Goal: Check status: Check status

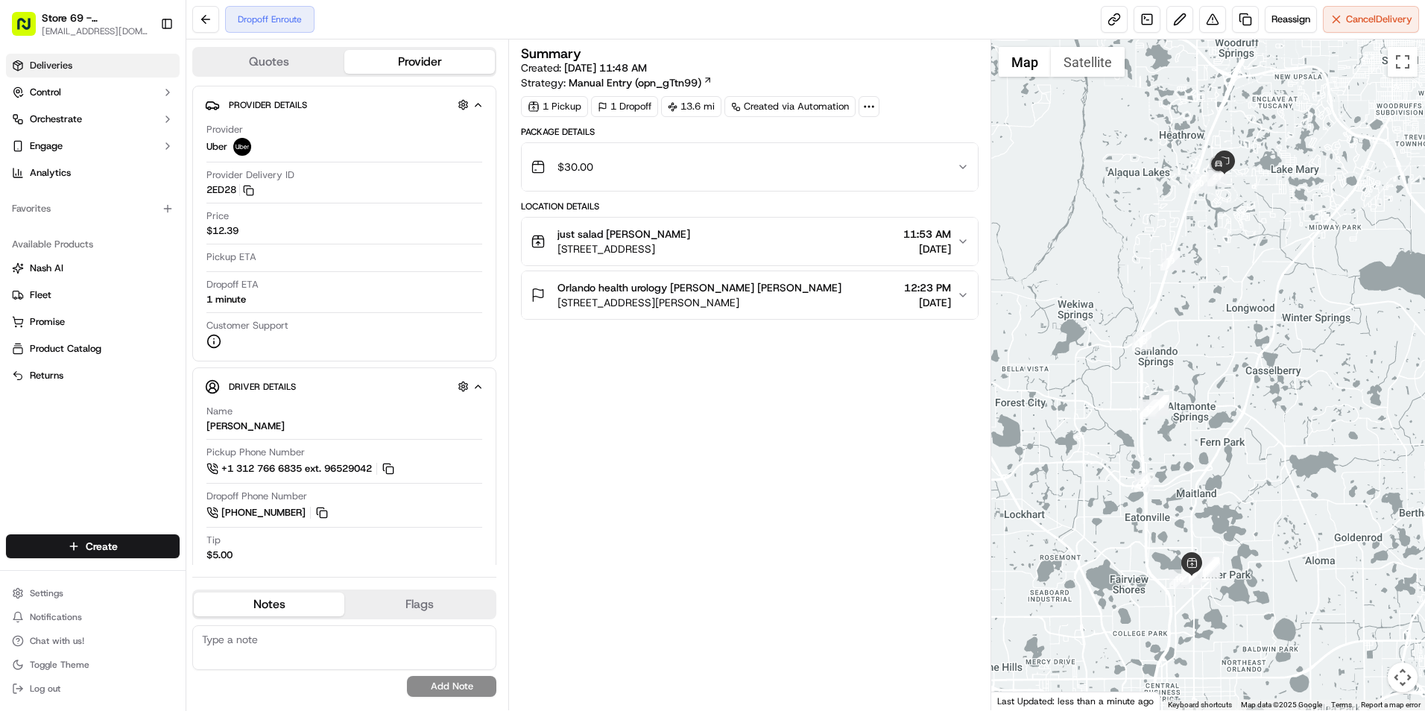
click at [91, 67] on link "Deliveries" at bounding box center [93, 66] width 174 height 24
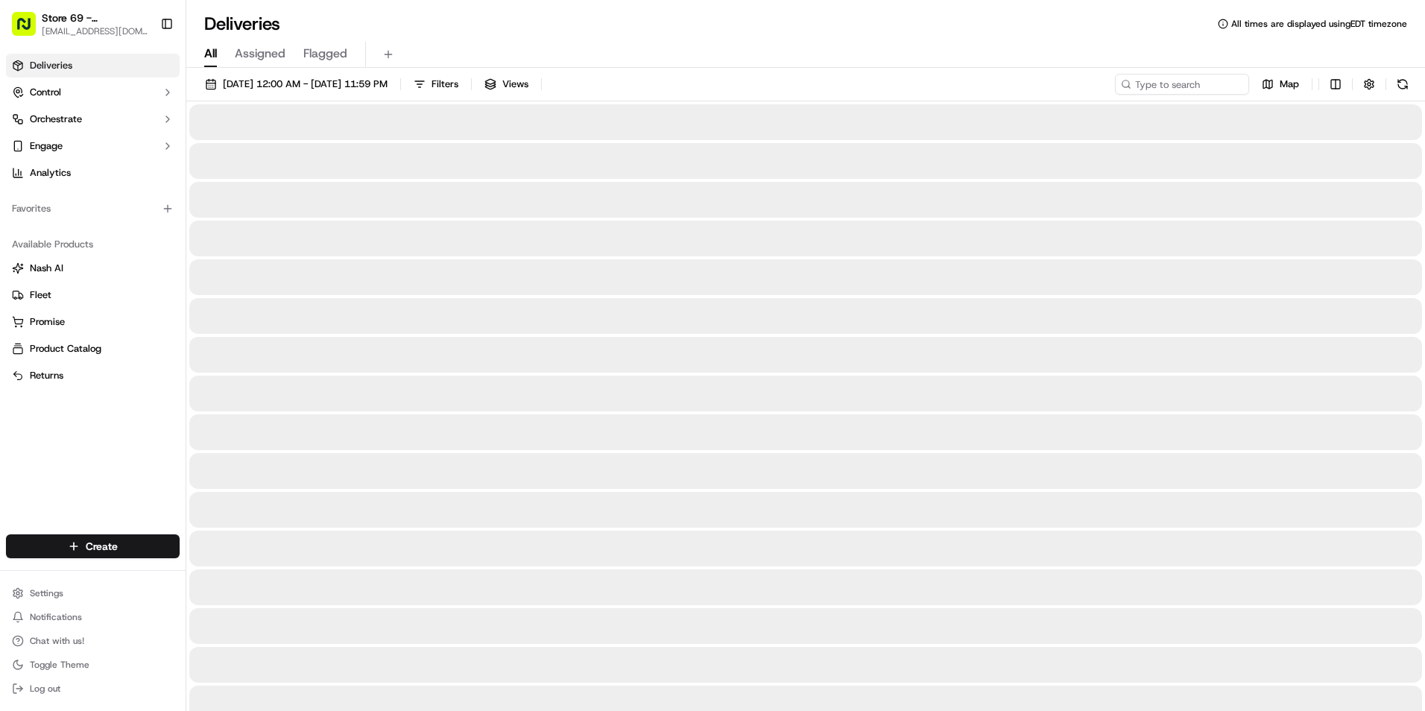
click at [91, 67] on link "Deliveries" at bounding box center [93, 66] width 174 height 24
